Goal: Information Seeking & Learning: Learn about a topic

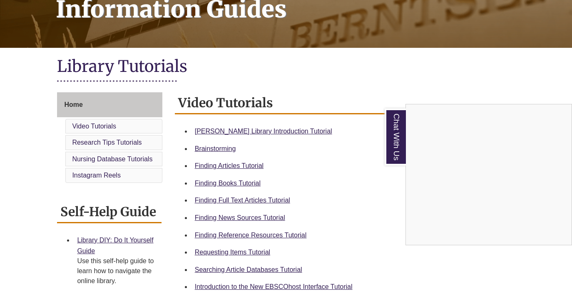
scroll to position [145, 0]
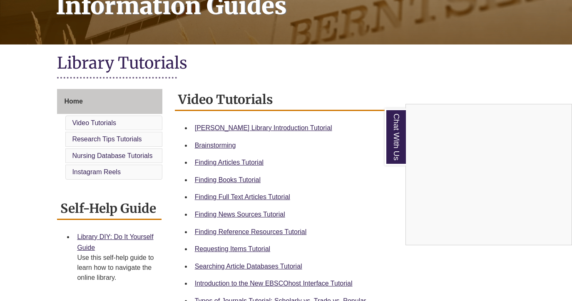
click at [231, 129] on div "Chat With Us" at bounding box center [286, 150] width 572 height 301
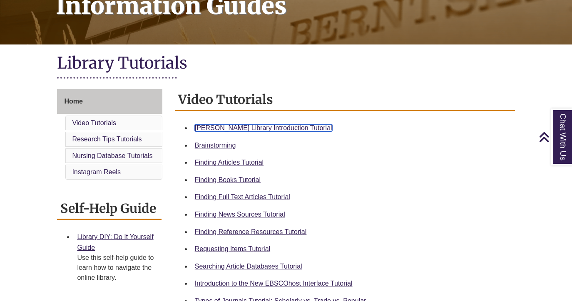
click at [208, 128] on link "[PERSON_NAME] Library Introduction Tutorial" at bounding box center [263, 127] width 137 height 7
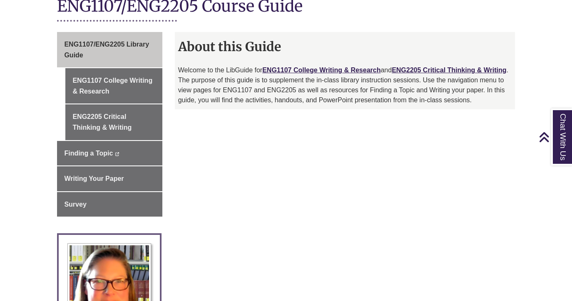
scroll to position [214, 0]
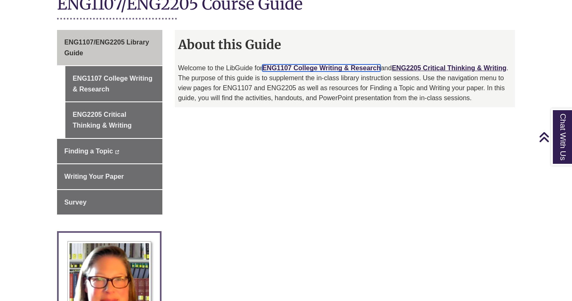
click at [293, 65] on link "ENG1107 College Writing & Research" at bounding box center [321, 68] width 118 height 7
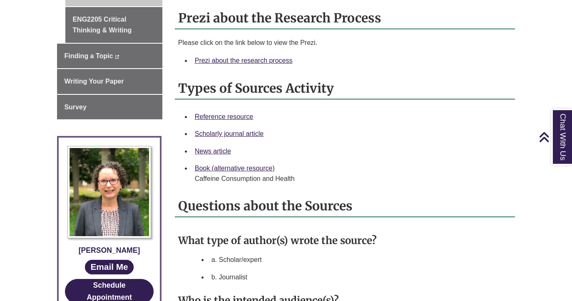
scroll to position [313, 0]
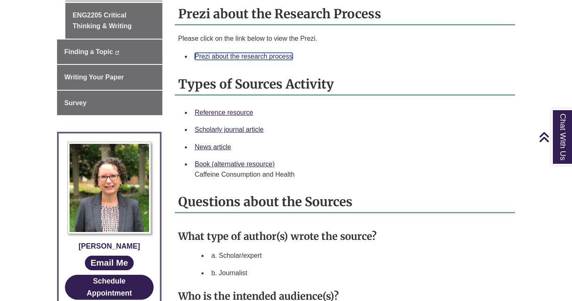
click at [283, 53] on link "Prezi about the research process" at bounding box center [244, 56] width 98 height 7
